Goal: Task Accomplishment & Management: Use online tool/utility

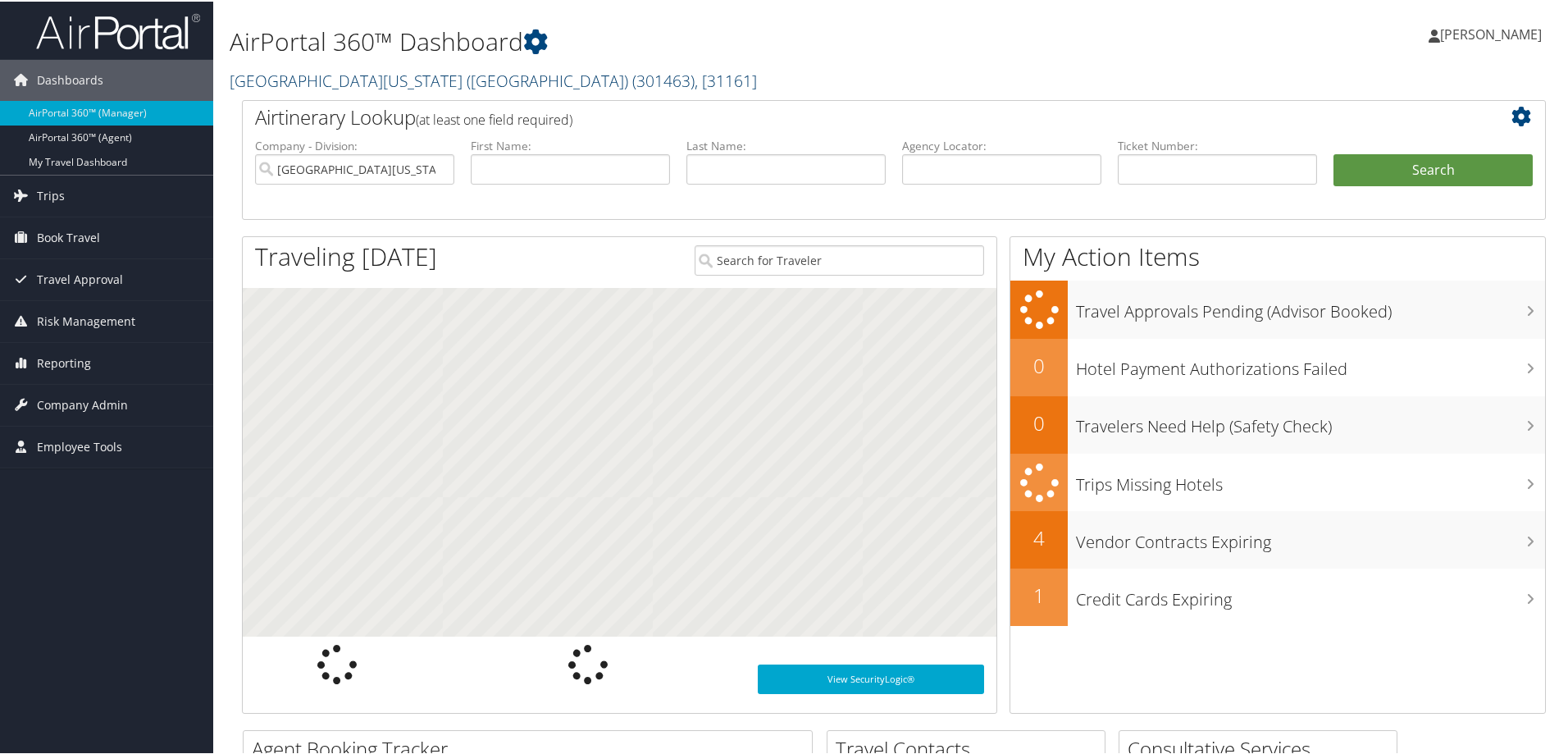
click at [323, 80] on link "[GEOGRAPHIC_DATA][US_STATE] ([GEOGRAPHIC_DATA]) ( 301463 ) , [ 31161 ]" at bounding box center [493, 79] width 527 height 22
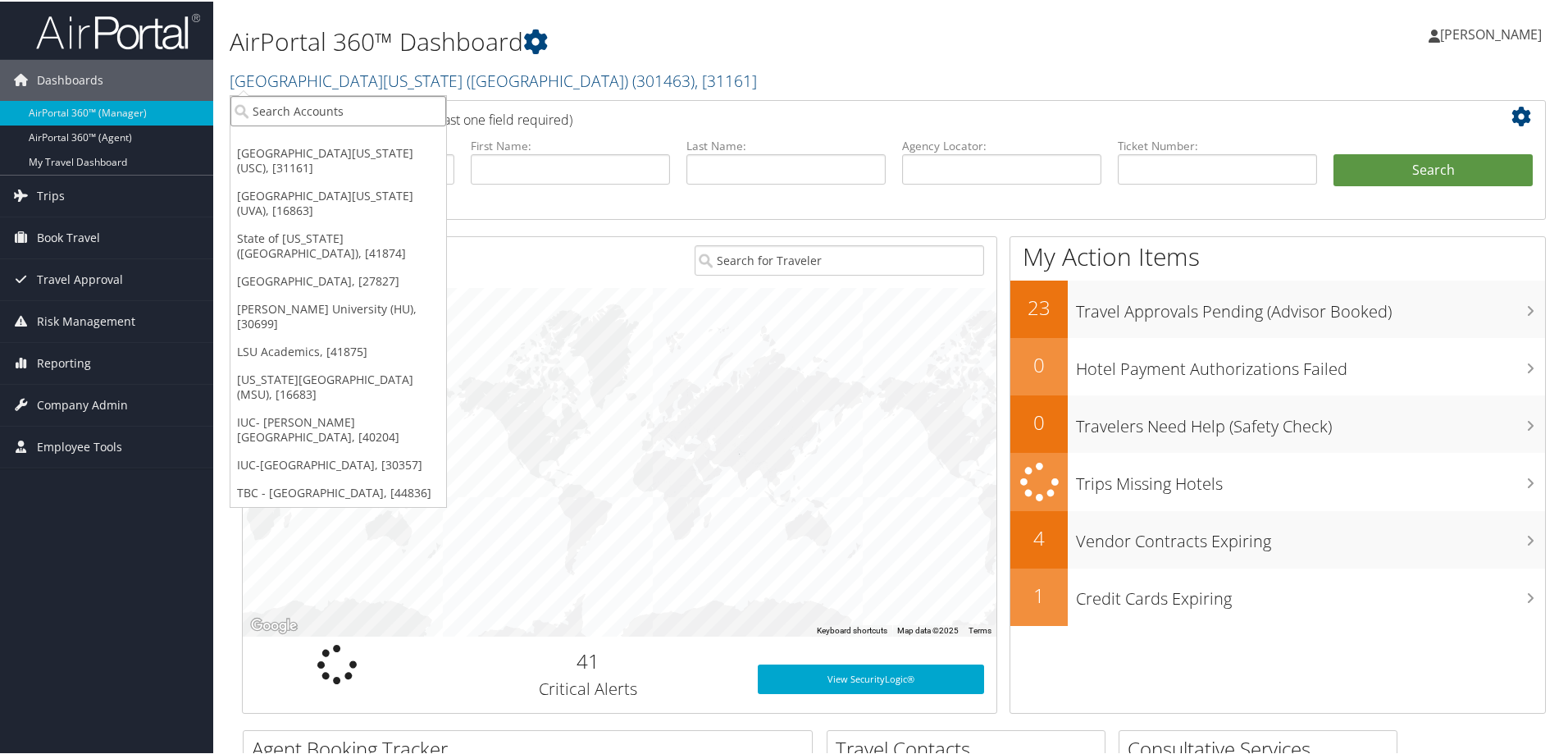
click at [262, 116] on input "search" at bounding box center [337, 110] width 216 height 31
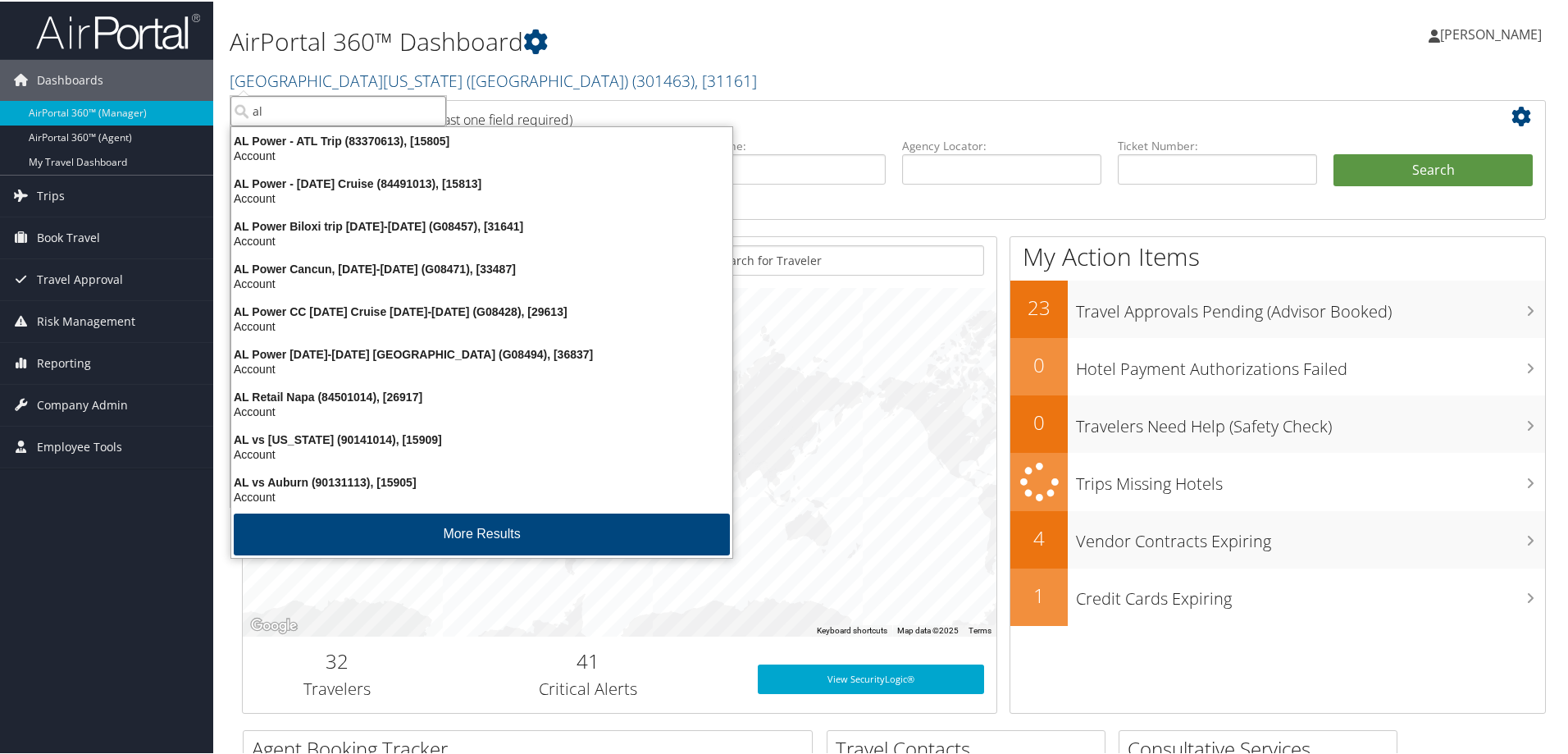
type input "l"
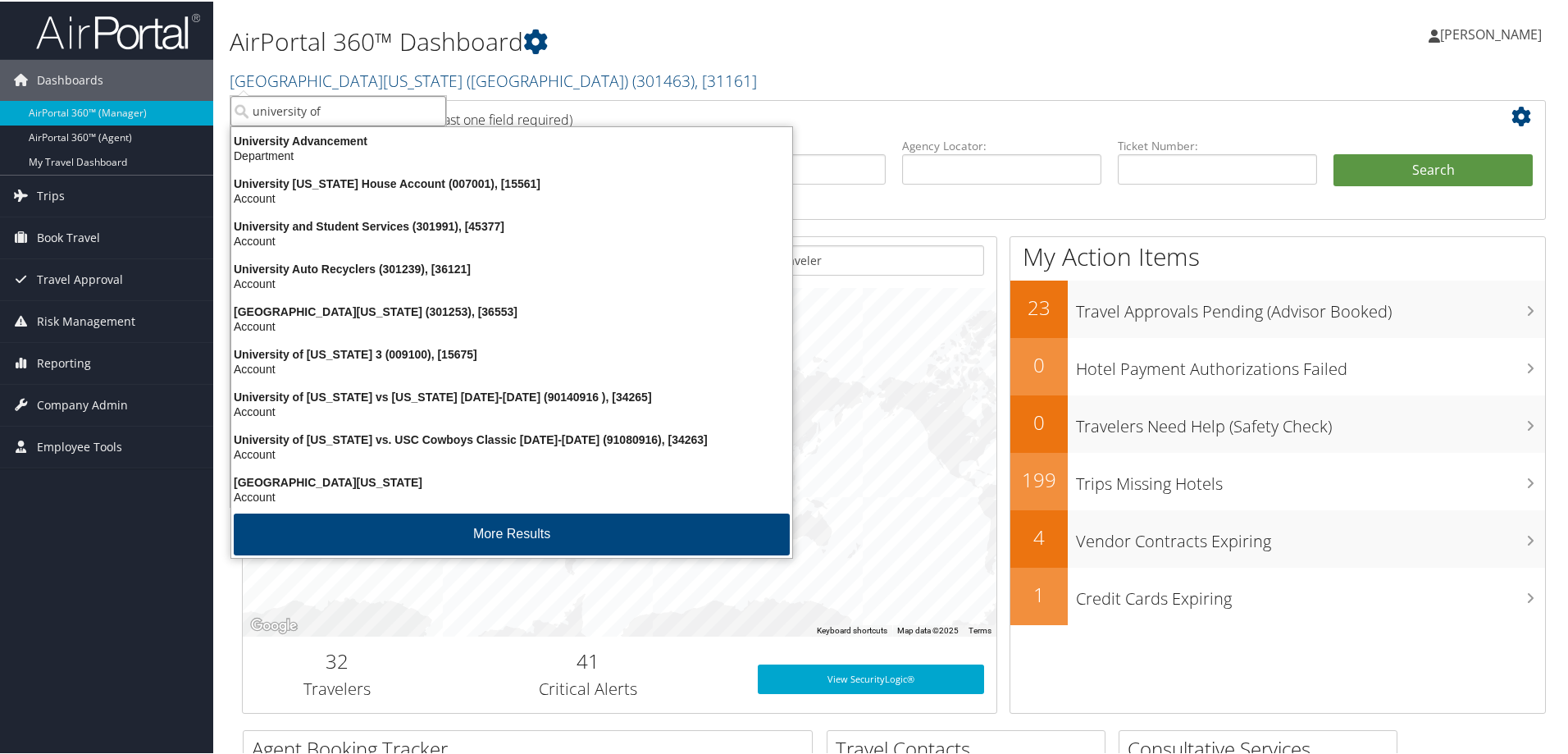
type input "university of a"
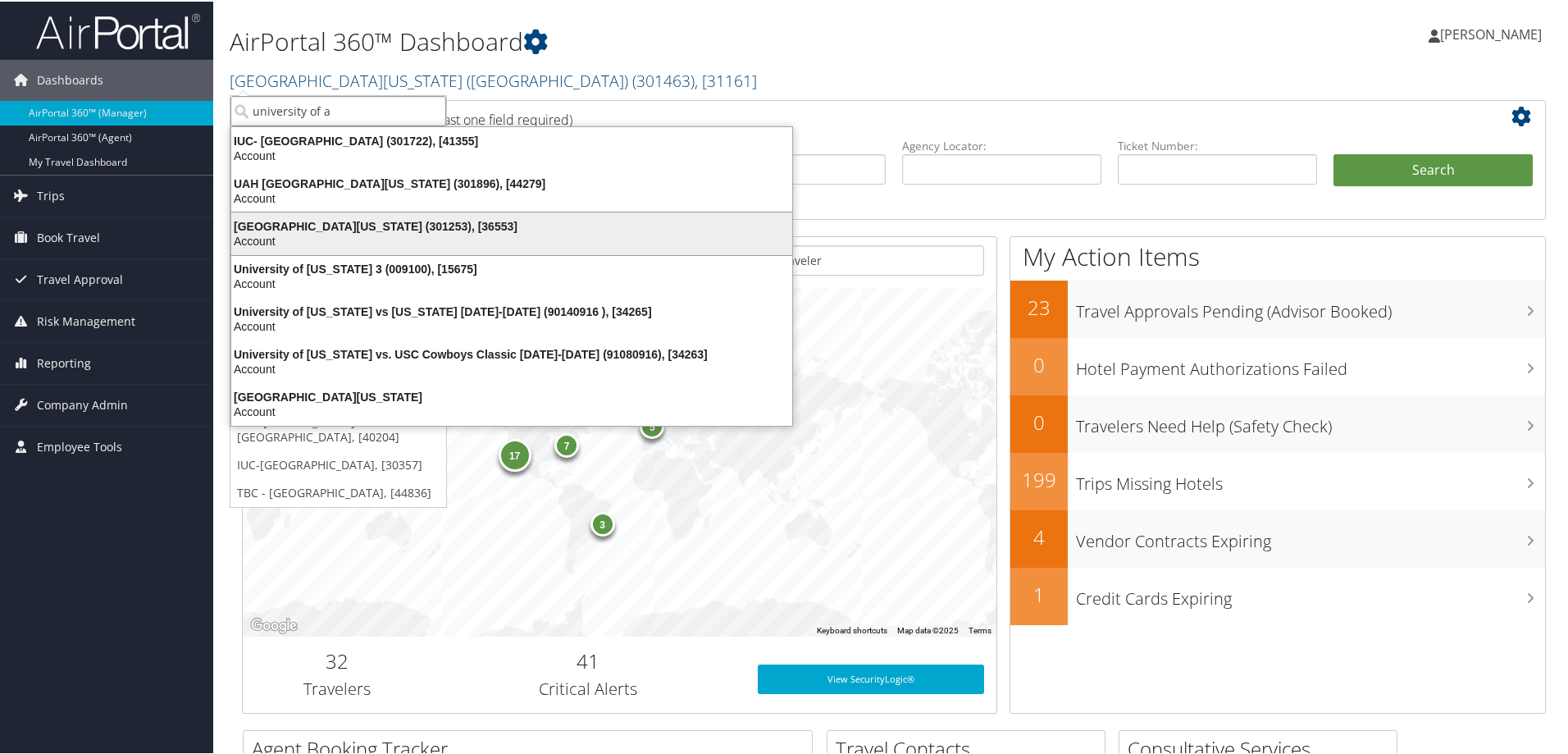
click at [271, 225] on div "University of Alabama (301253), [36553]" at bounding box center [511, 224] width 580 height 14
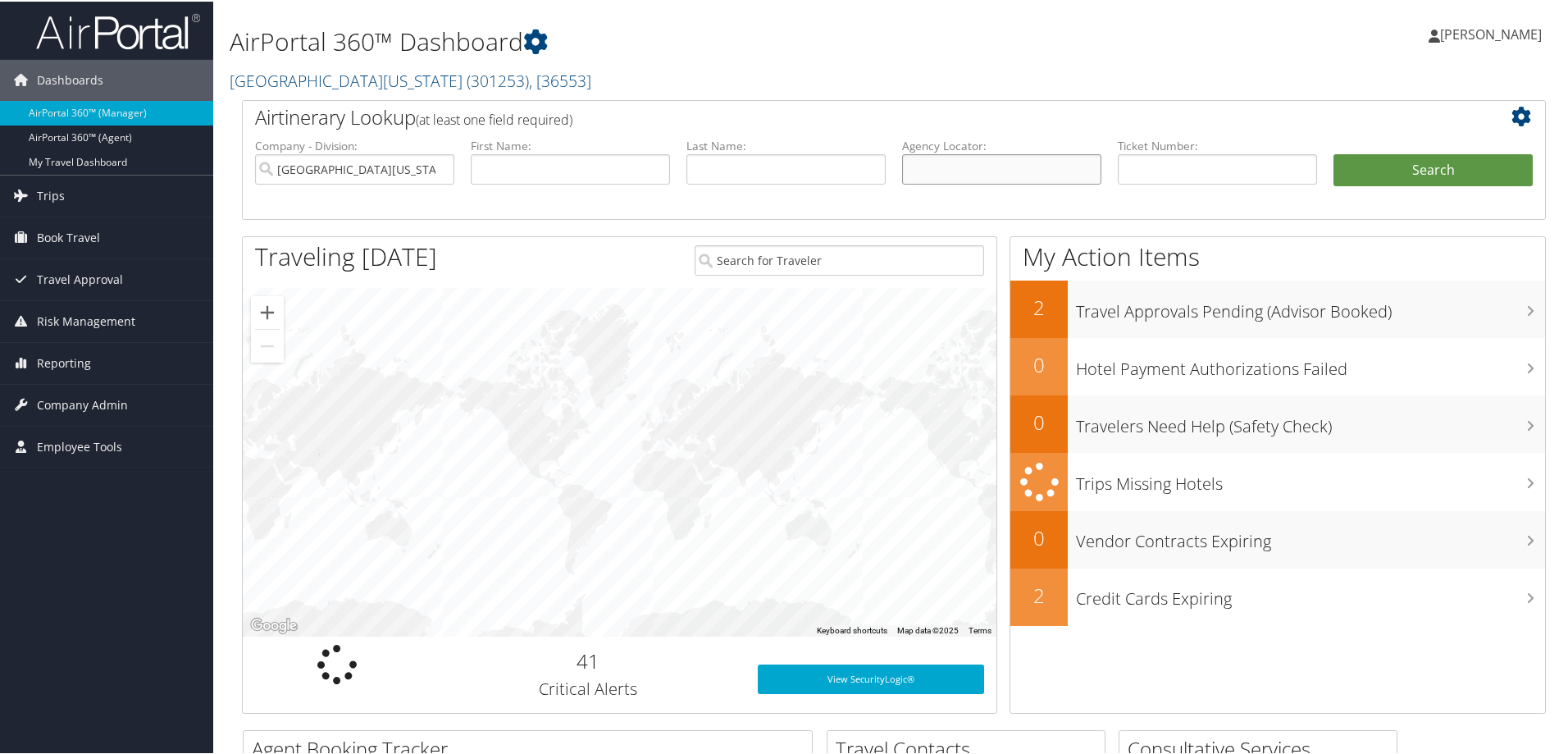
click at [931, 166] on input "text" at bounding box center [1002, 168] width 199 height 31
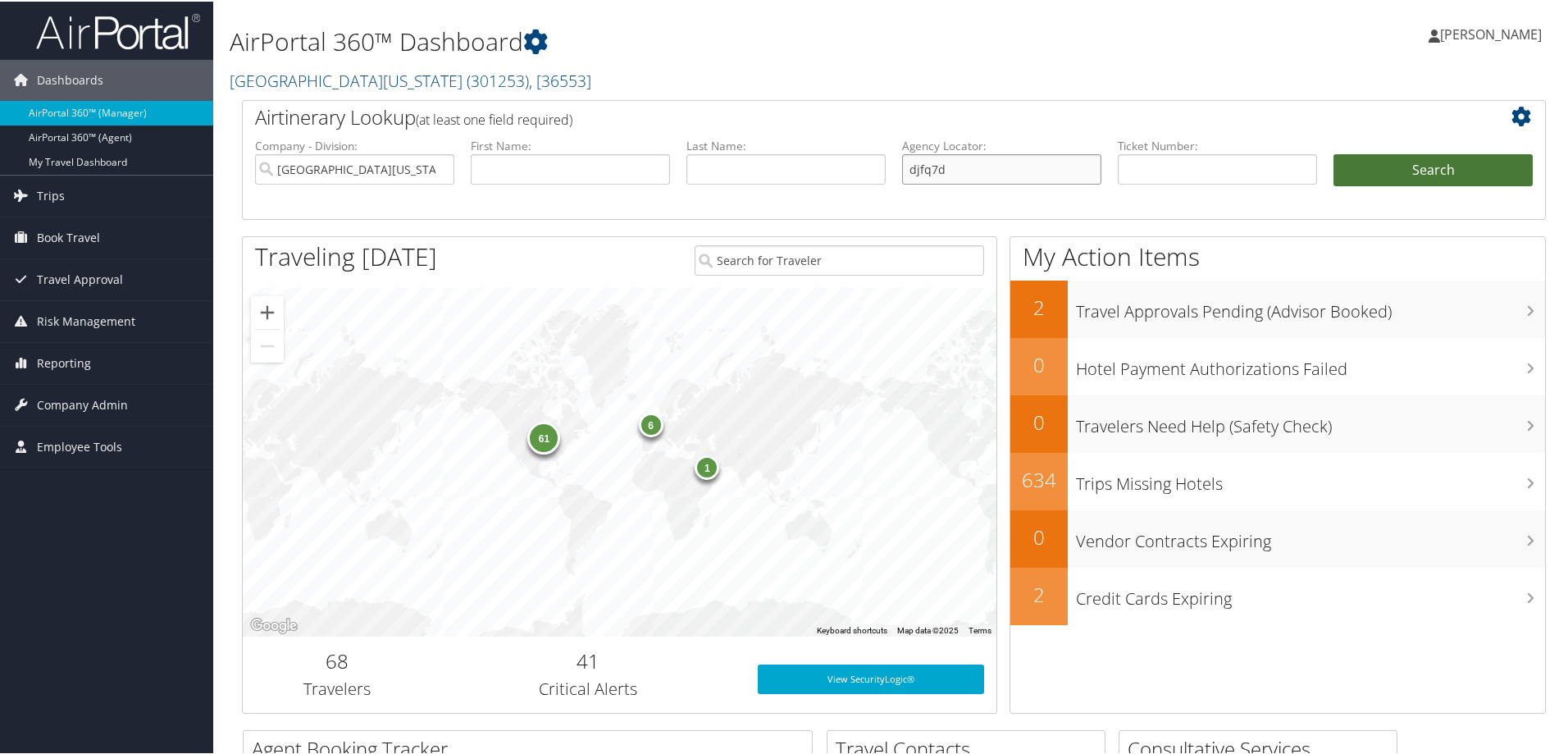
type input "djfq7d"
click at [1431, 168] on button "Search" at bounding box center [1433, 169] width 199 height 32
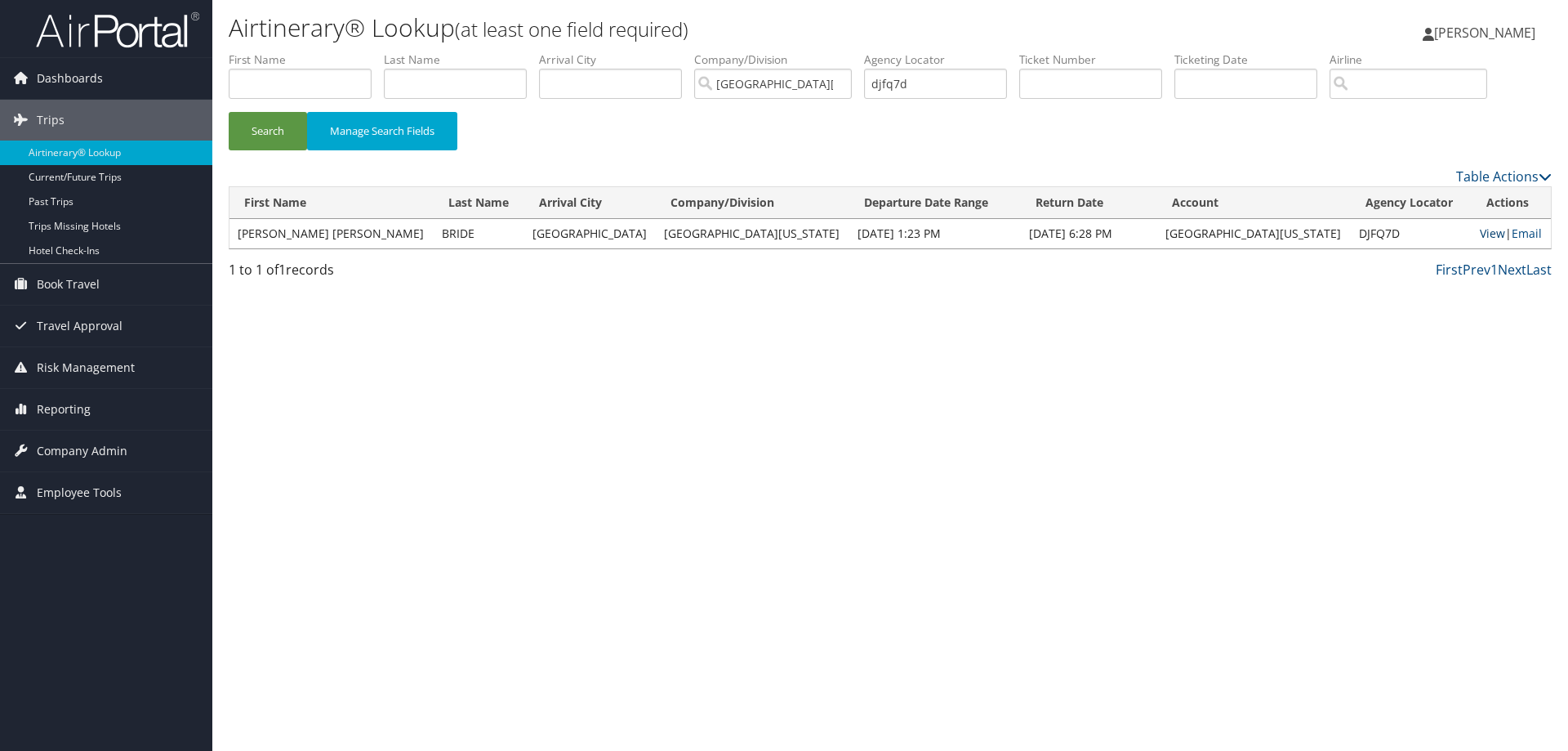
click at [1480, 234] on link "View" at bounding box center [1492, 233] width 25 height 15
click at [1520, 235] on link "Email" at bounding box center [1527, 233] width 31 height 15
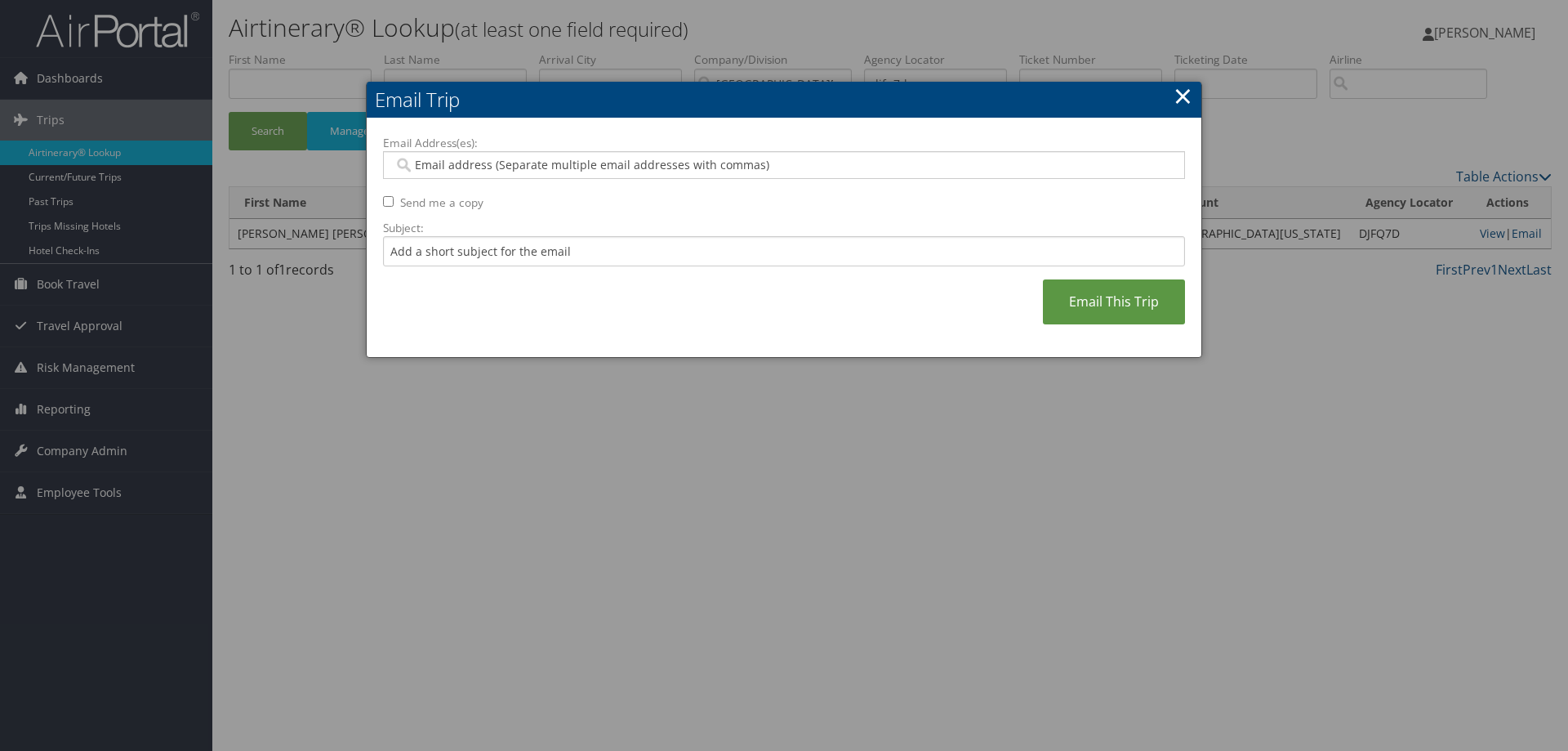
click at [443, 170] on input "Email Address(es):" at bounding box center [783, 165] width 780 height 16
click at [428, 163] on input "Email Address(es):" at bounding box center [783, 165] width 780 height 16
type input "dmgreen@ua.edu"
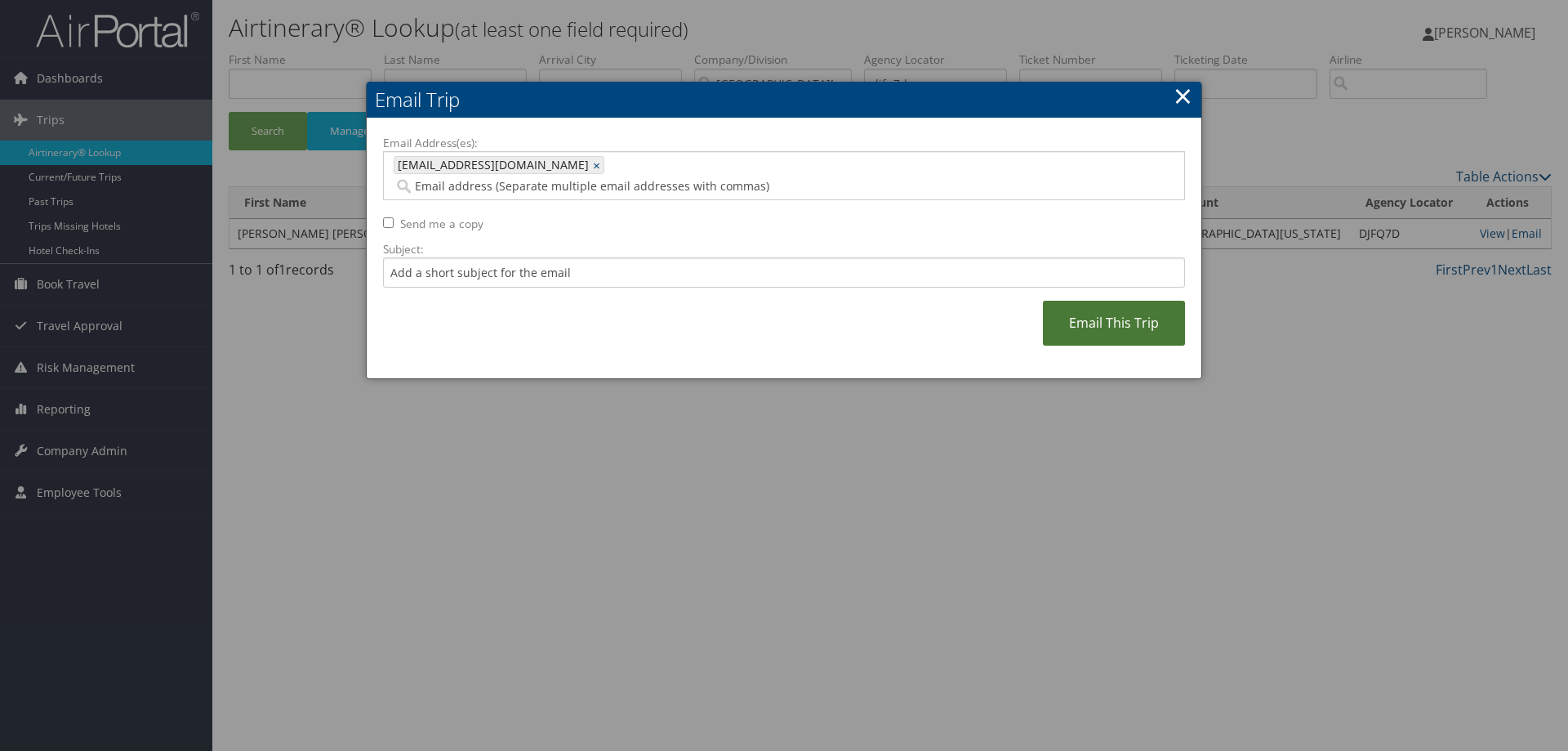
click at [1089, 304] on link "Email This Trip" at bounding box center [1113, 322] width 142 height 45
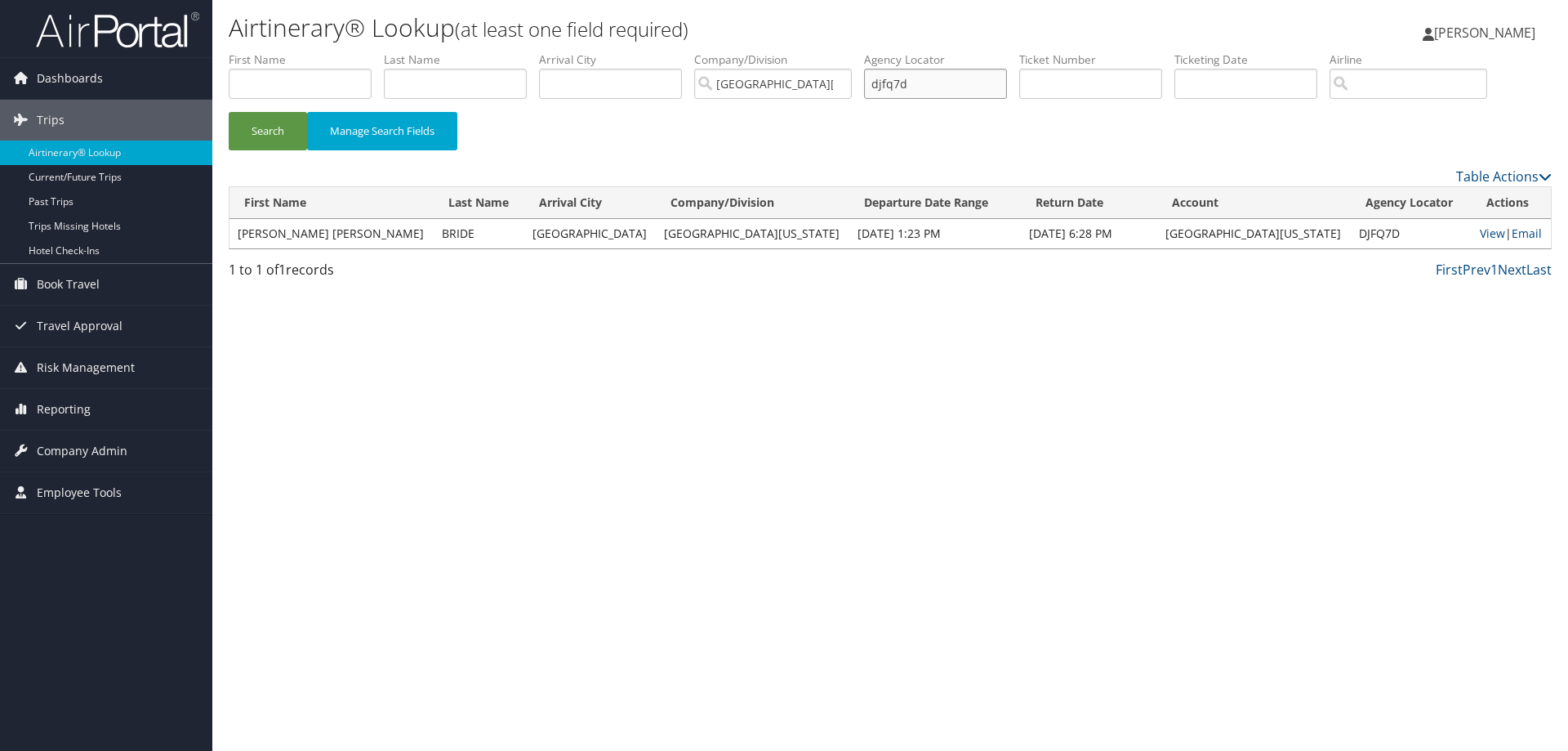
drag, startPoint x: 936, startPoint y: 81, endPoint x: 856, endPoint y: 85, distance: 80.1
click at [856, 52] on ul "First Name Last Name Departure City Arrival City Company/Division University of…" at bounding box center [889, 52] width 1323 height 0
type input "by3l82"
click at [271, 132] on button "Search" at bounding box center [267, 131] width 78 height 38
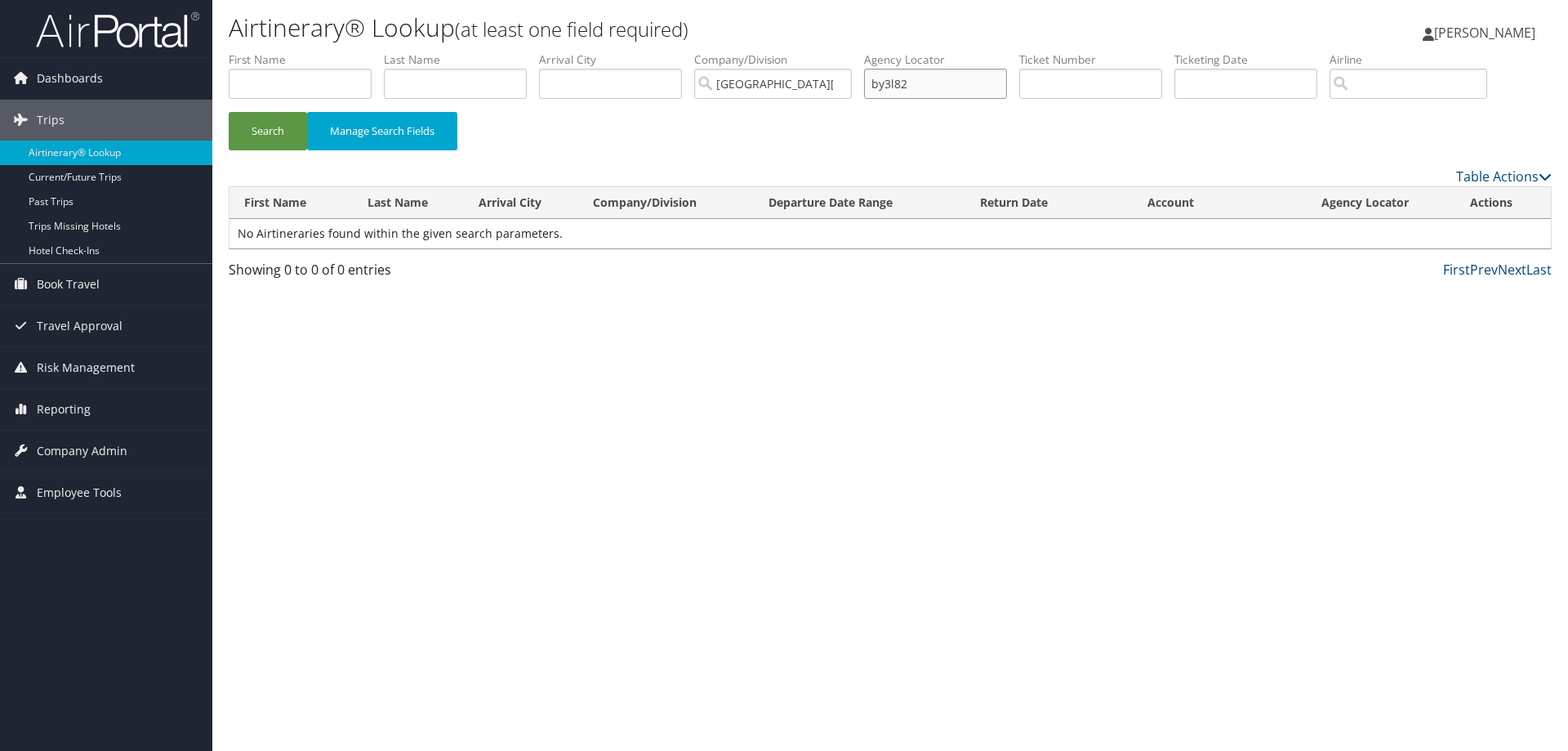
click at [968, 89] on input "by3l82" at bounding box center [935, 84] width 143 height 31
drag, startPoint x: 968, startPoint y: 89, endPoint x: 860, endPoint y: 102, distance: 108.8
click at [860, 52] on ul "First Name Last Name Departure City Arrival City Company/Division University of…" at bounding box center [889, 52] width 1323 height 0
type input "by3l8w"
click at [269, 132] on button "Search" at bounding box center [267, 131] width 78 height 38
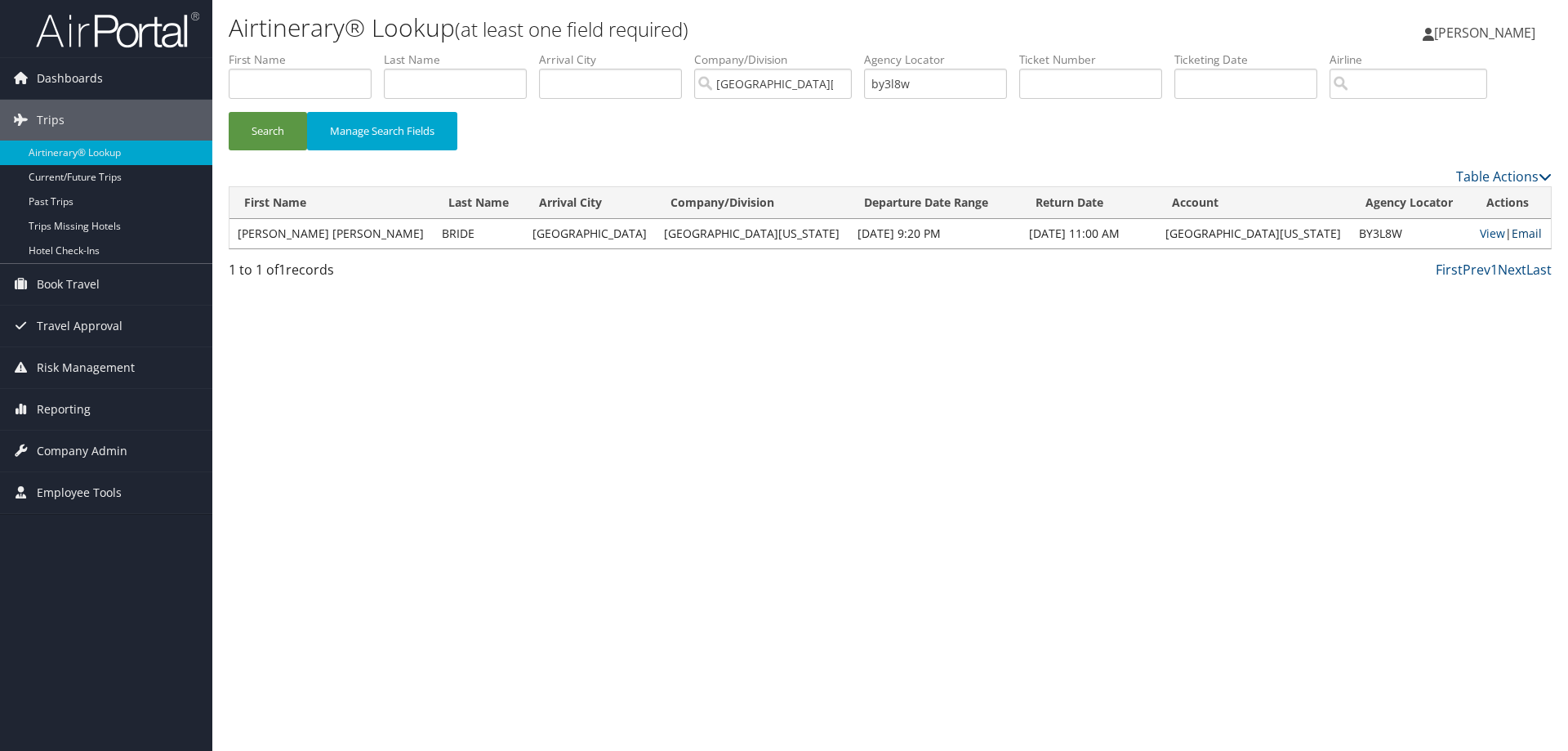
click at [1512, 236] on link "Email" at bounding box center [1527, 233] width 31 height 15
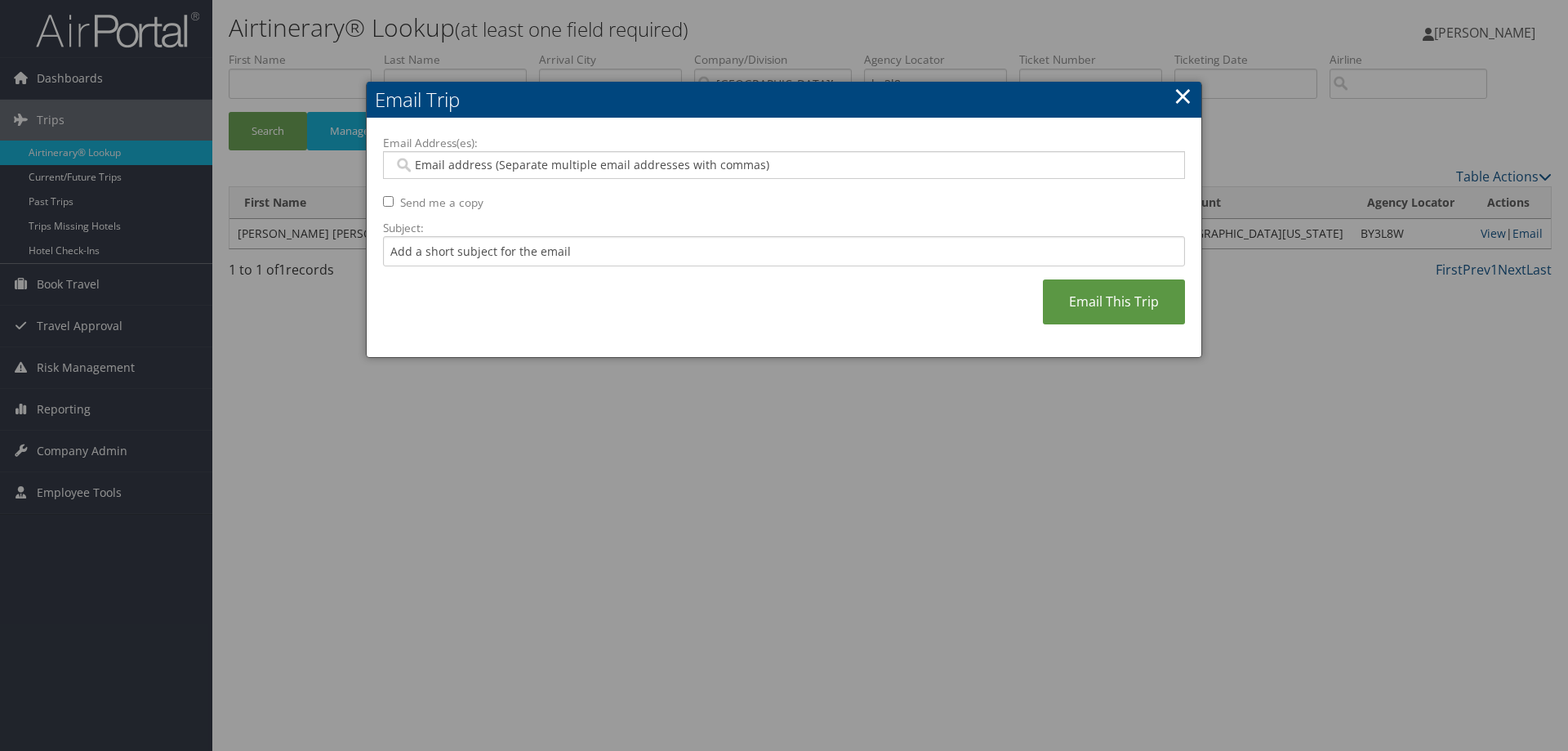
click at [424, 164] on input "Email Address(es):" at bounding box center [783, 165] width 780 height 16
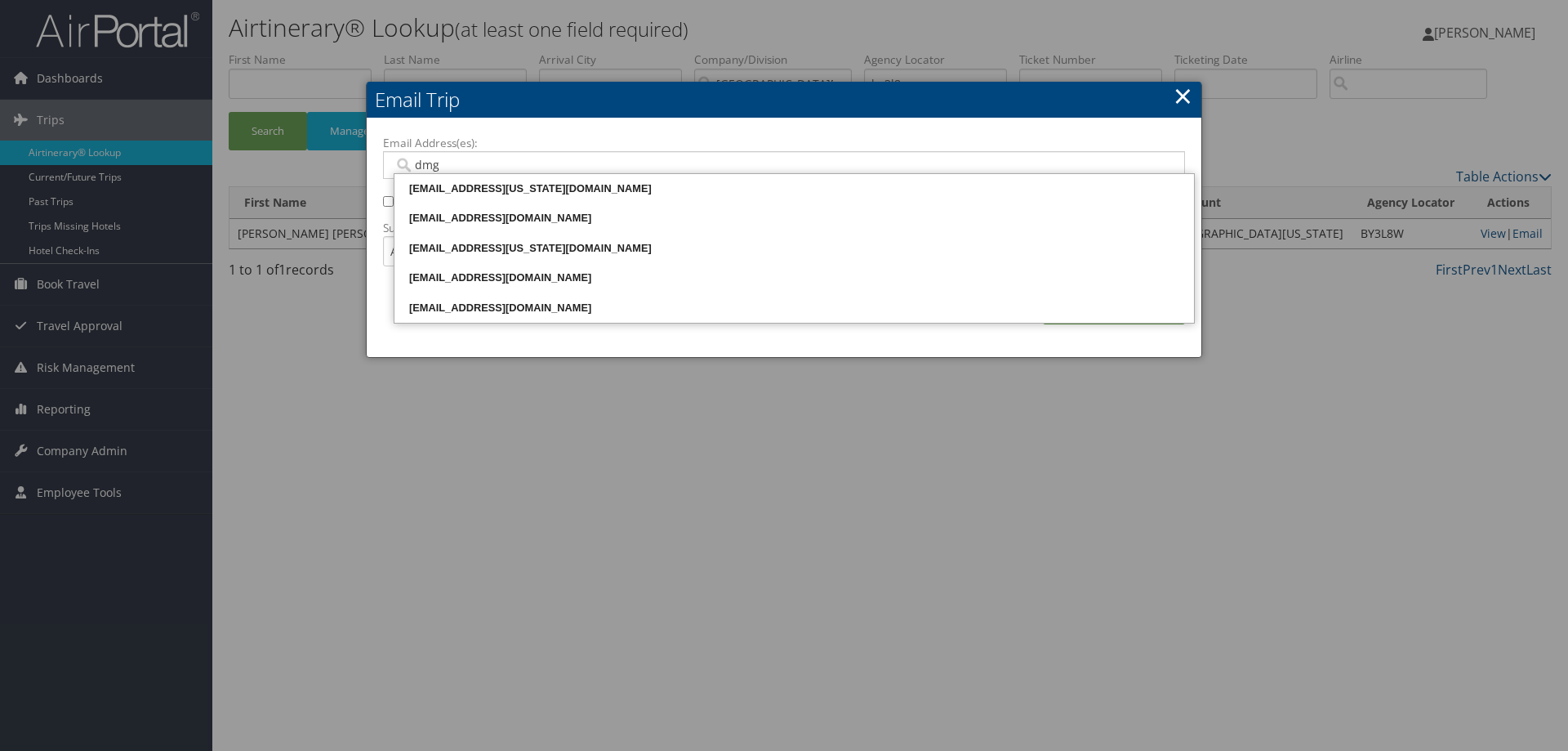
type input "dmgr"
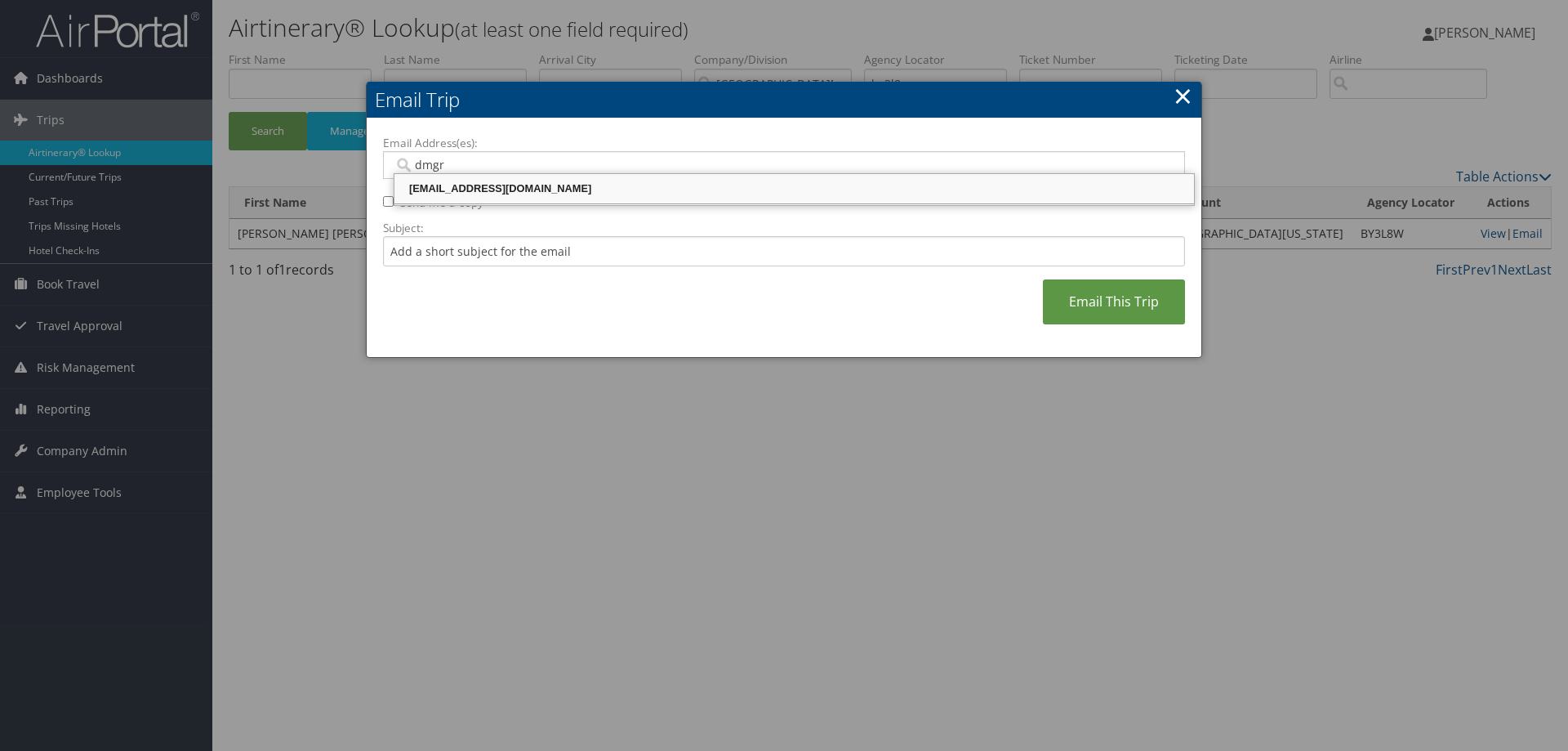
click at [429, 185] on div "dmgreen@ua.edu" at bounding box center [794, 188] width 794 height 16
type input "dmgreen@ua.edu"
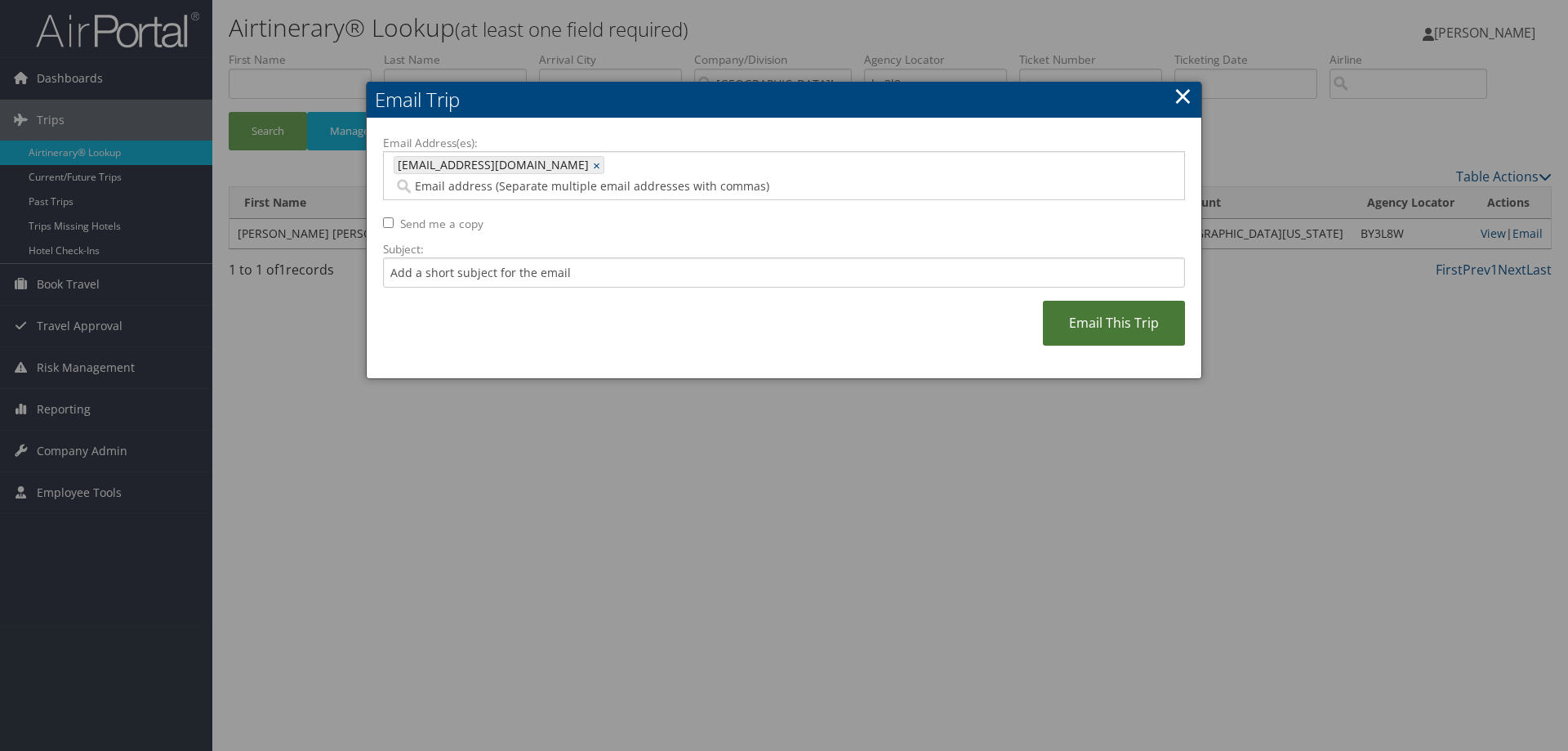
click at [1110, 315] on link "Email This Trip" at bounding box center [1113, 322] width 142 height 45
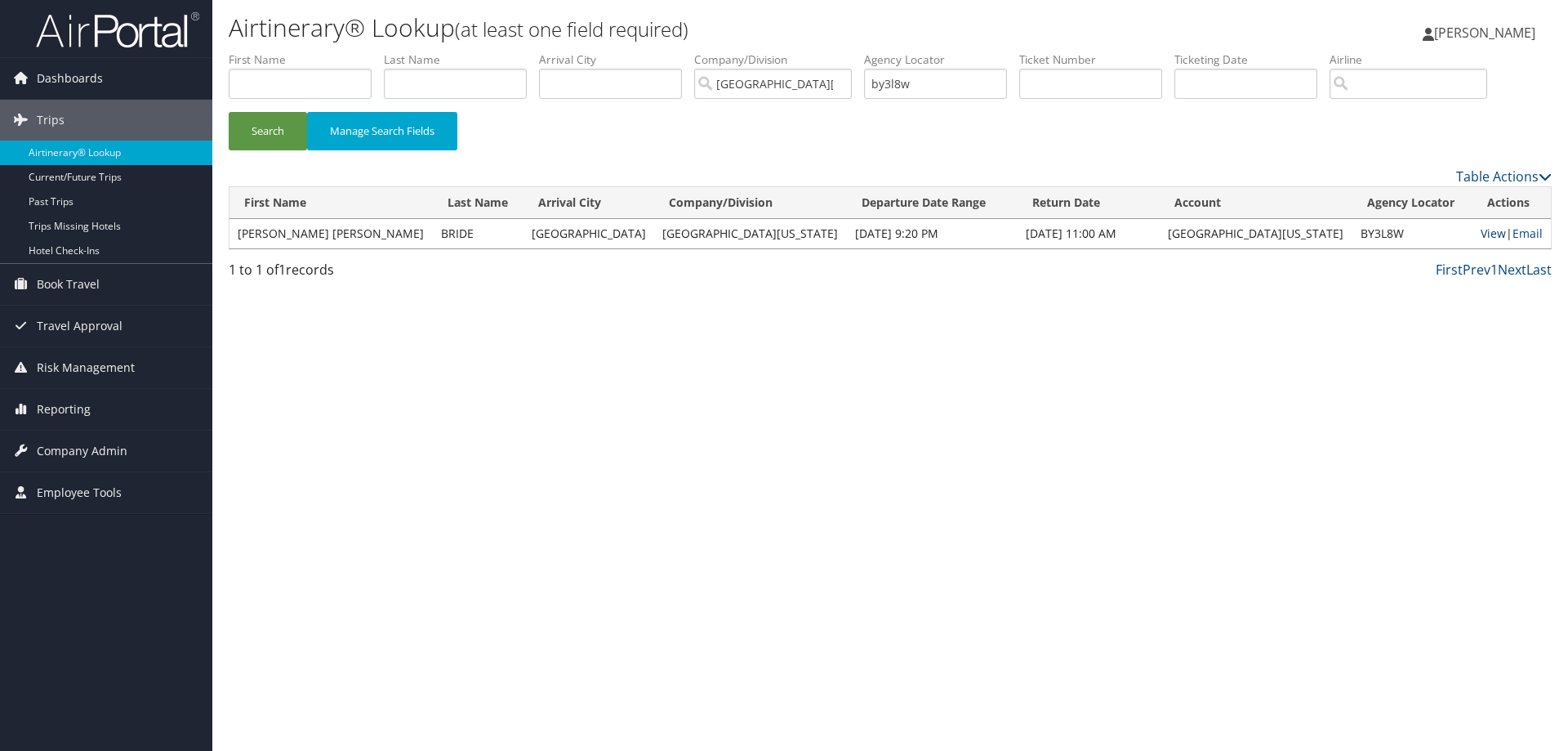
click at [1481, 233] on link "View" at bounding box center [1493, 233] width 25 height 15
drag, startPoint x: 944, startPoint y: 88, endPoint x: 802, endPoint y: 87, distance: 142.0
click at [802, 52] on ul "First Name Last Name Departure City Arrival City Company/Division University of…" at bounding box center [889, 52] width 1323 height 0
type input "4"
type input "d5b3sc"
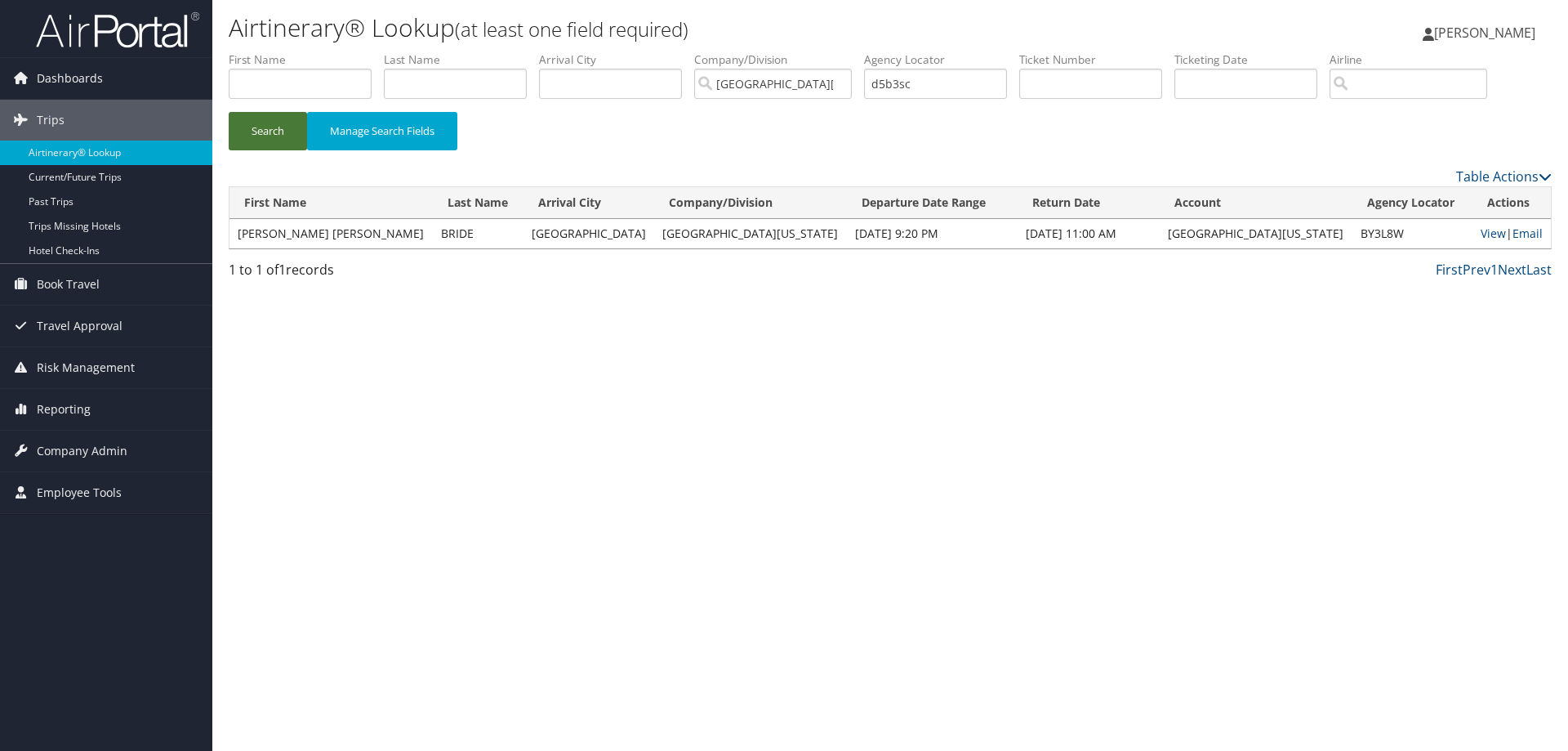
click at [277, 131] on button "Search" at bounding box center [267, 131] width 78 height 38
click at [1517, 235] on link "Email" at bounding box center [1527, 233] width 31 height 15
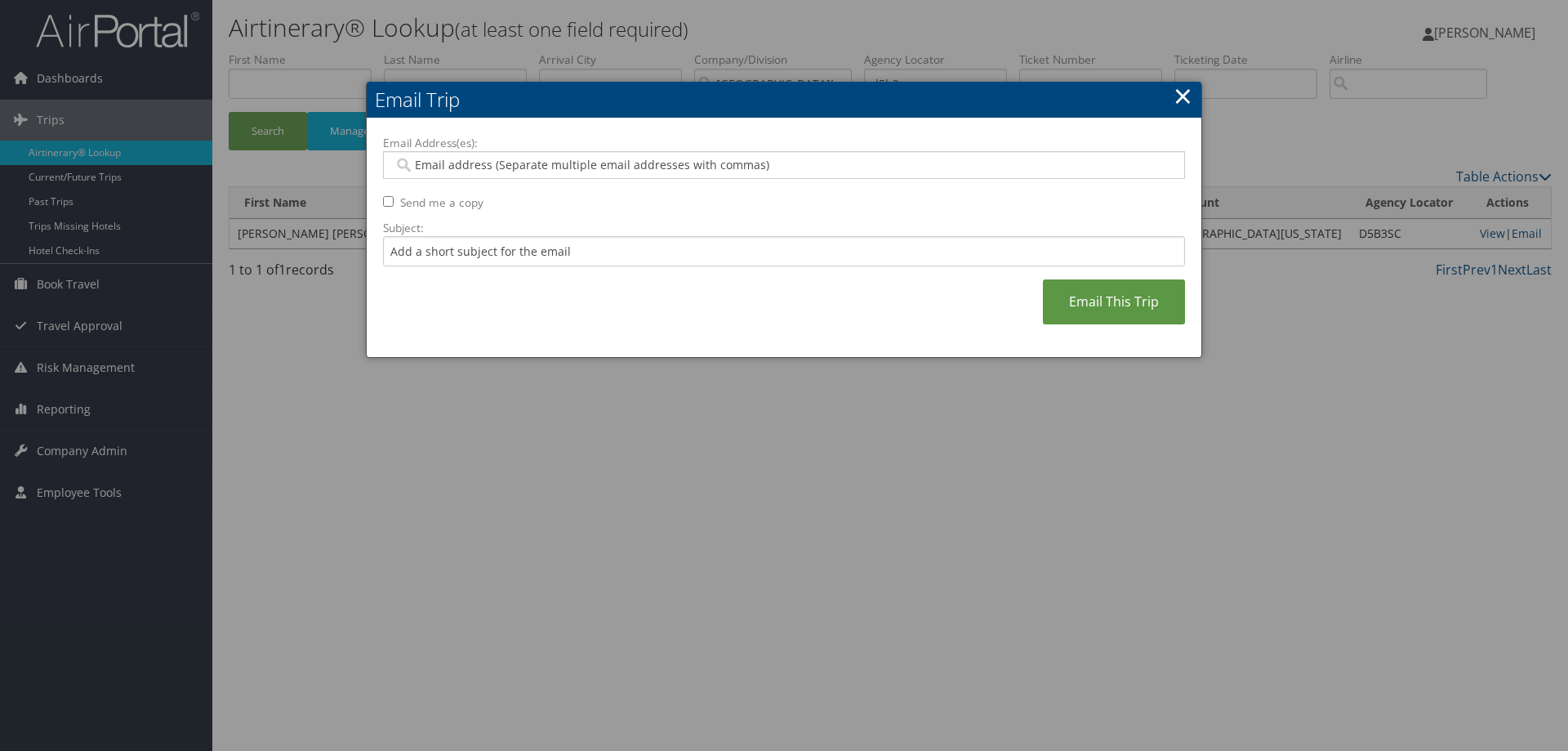
click at [429, 168] on input "Email Address(es):" at bounding box center [783, 165] width 780 height 16
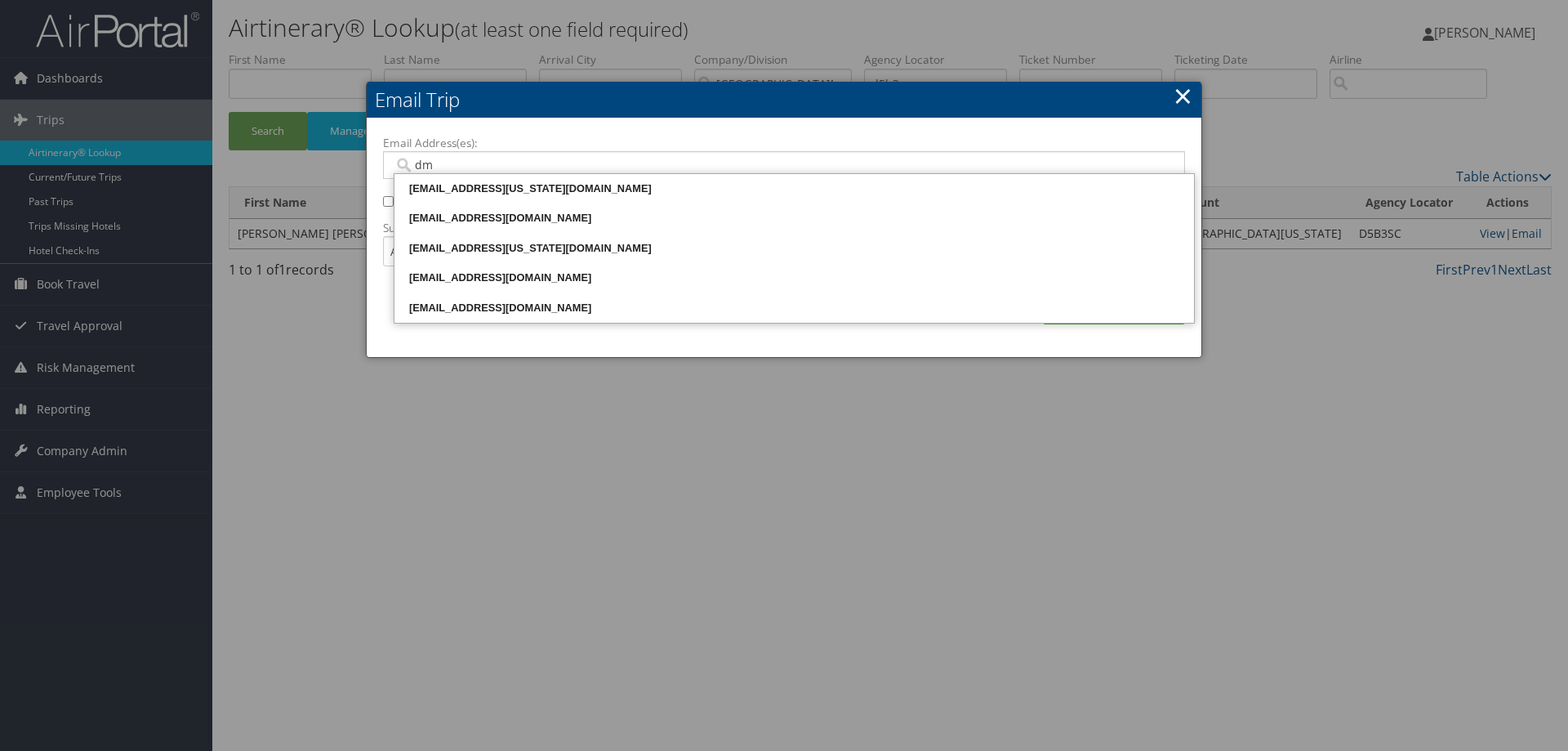
type input "dmg"
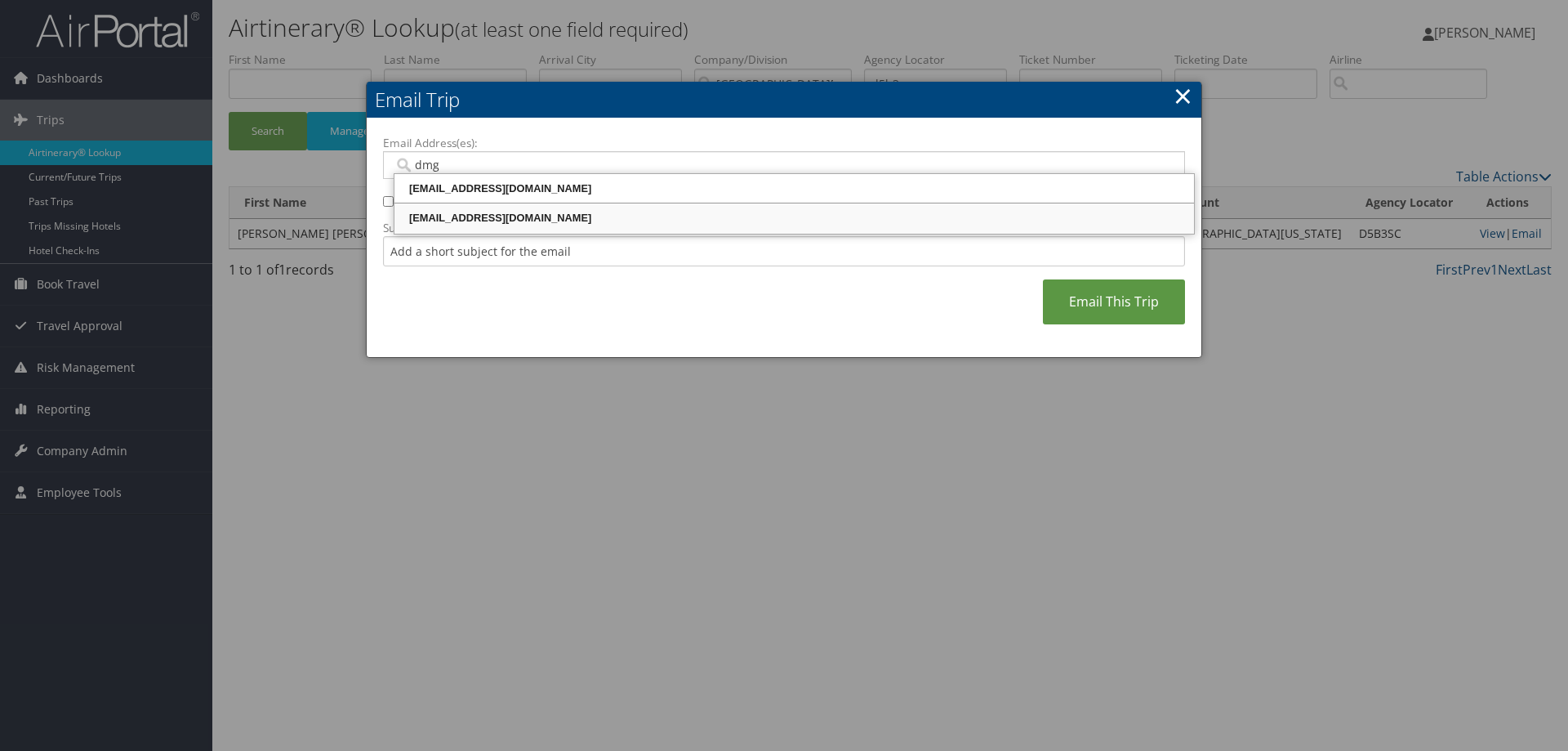
click at [421, 216] on div "dmgreen@ua.edu" at bounding box center [794, 217] width 794 height 16
type input "dmgreen@ua.edu"
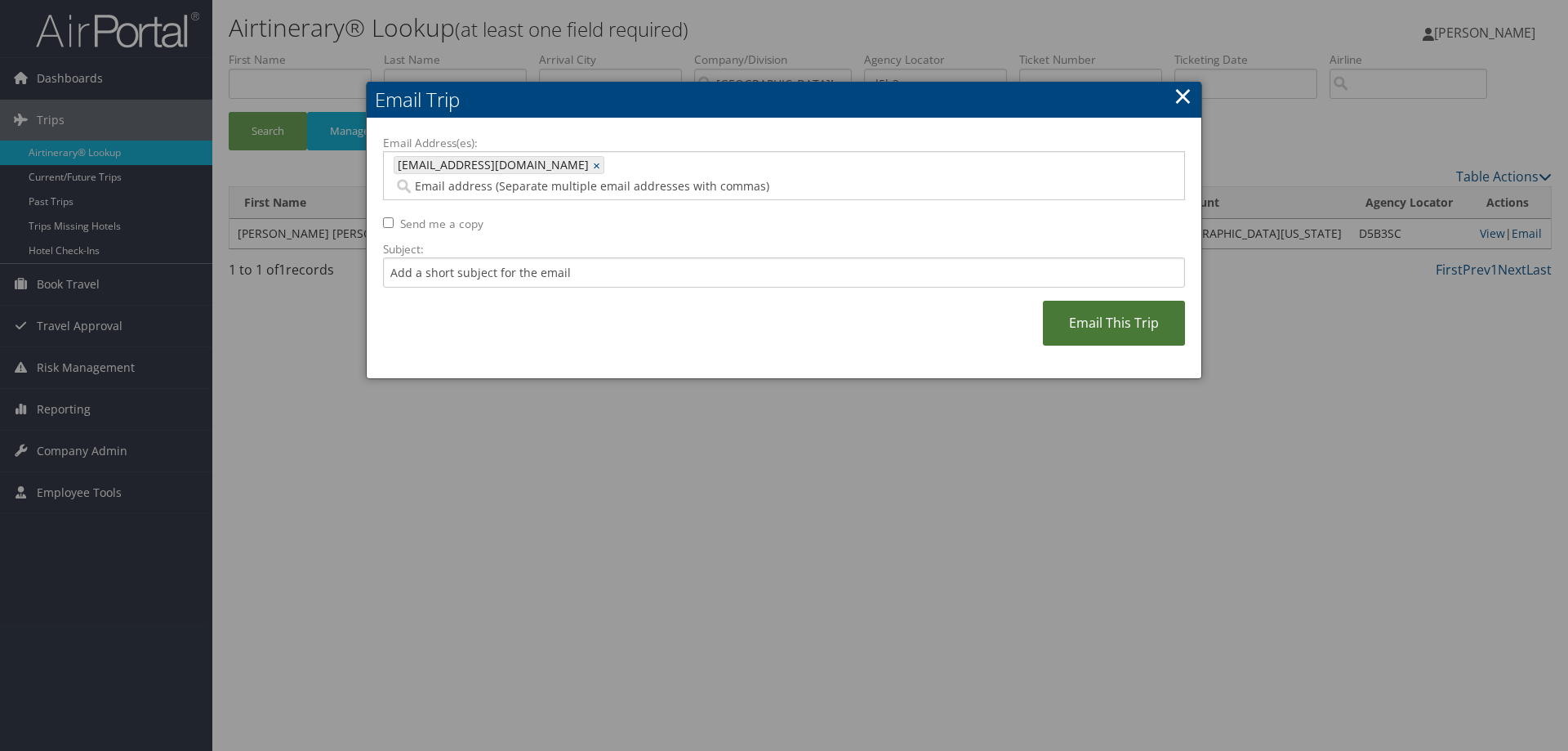
click at [1147, 317] on link "Email This Trip" at bounding box center [1113, 322] width 142 height 45
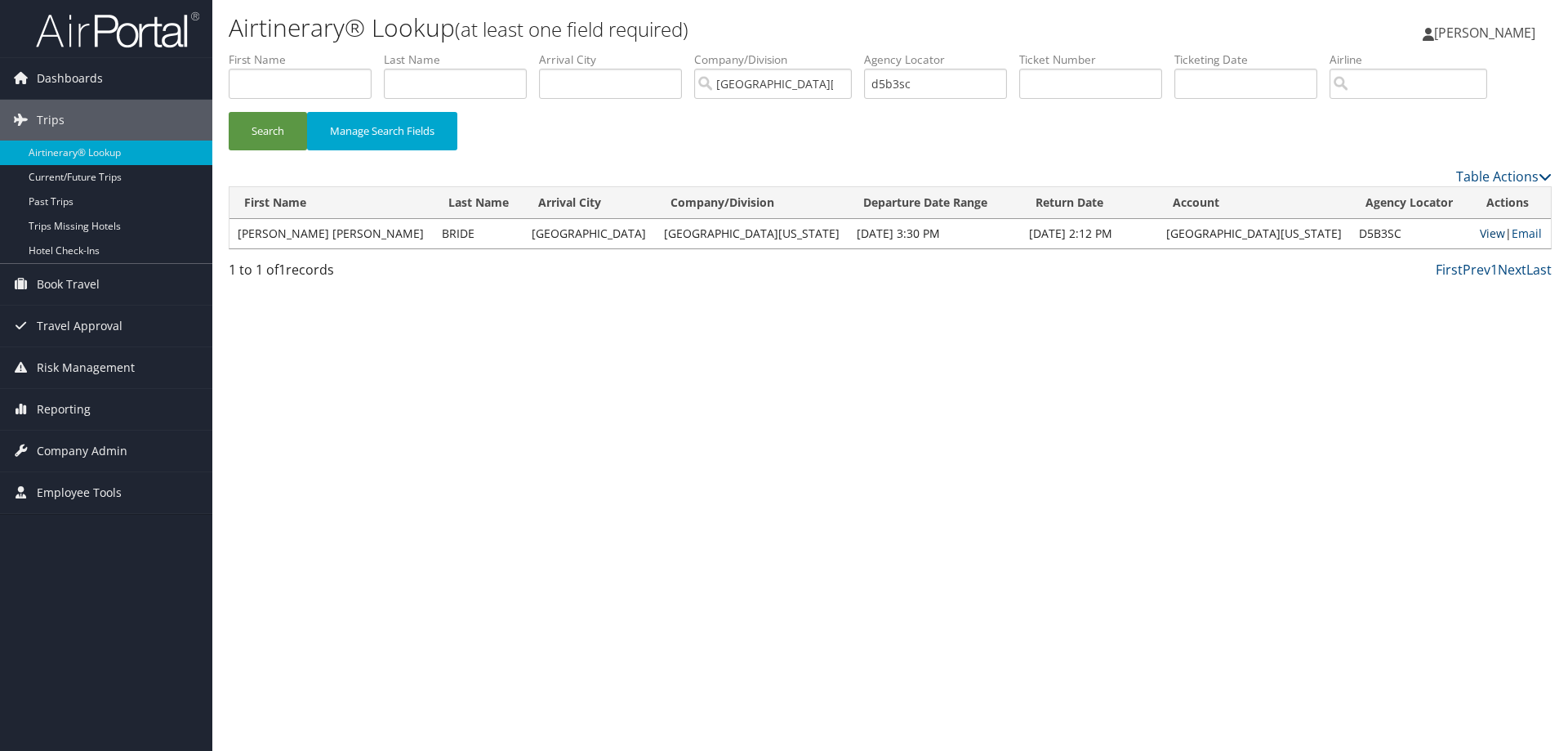
click at [1480, 232] on link "View" at bounding box center [1492, 233] width 25 height 15
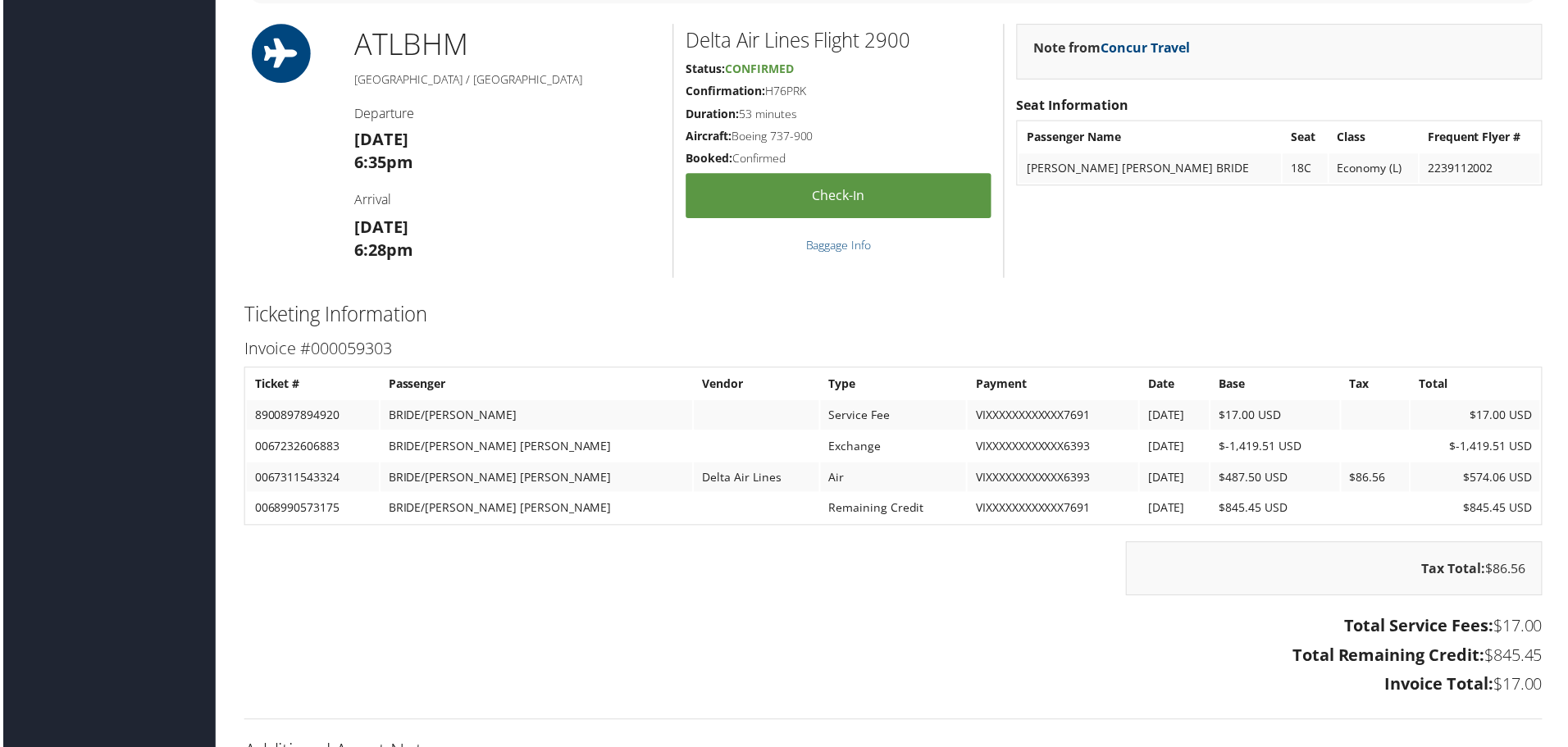
scroll to position [1772, 0]
